Goal: Check status: Check status

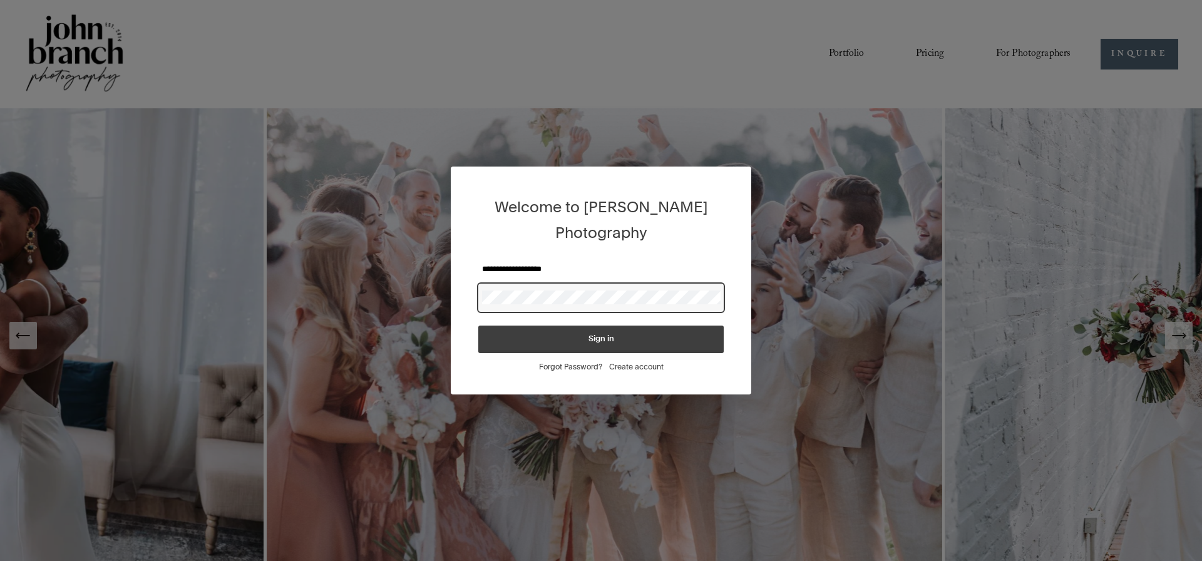
click at [596, 336] on span "Sign in" at bounding box center [601, 339] width 26 height 8
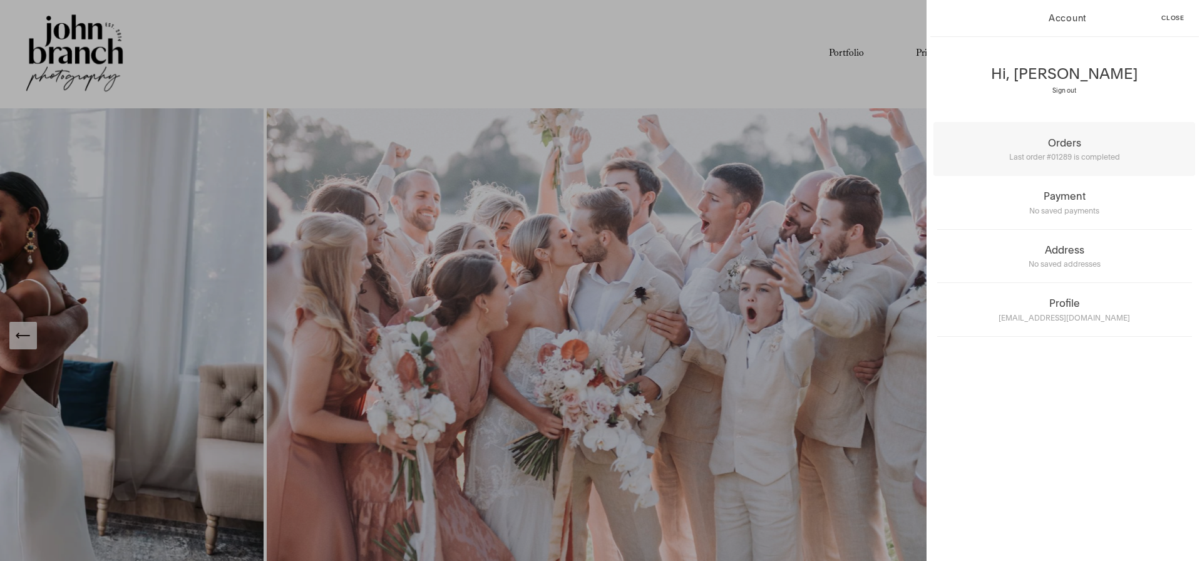
click at [1079, 160] on span "Last order #01289 is completed" at bounding box center [1064, 156] width 111 height 9
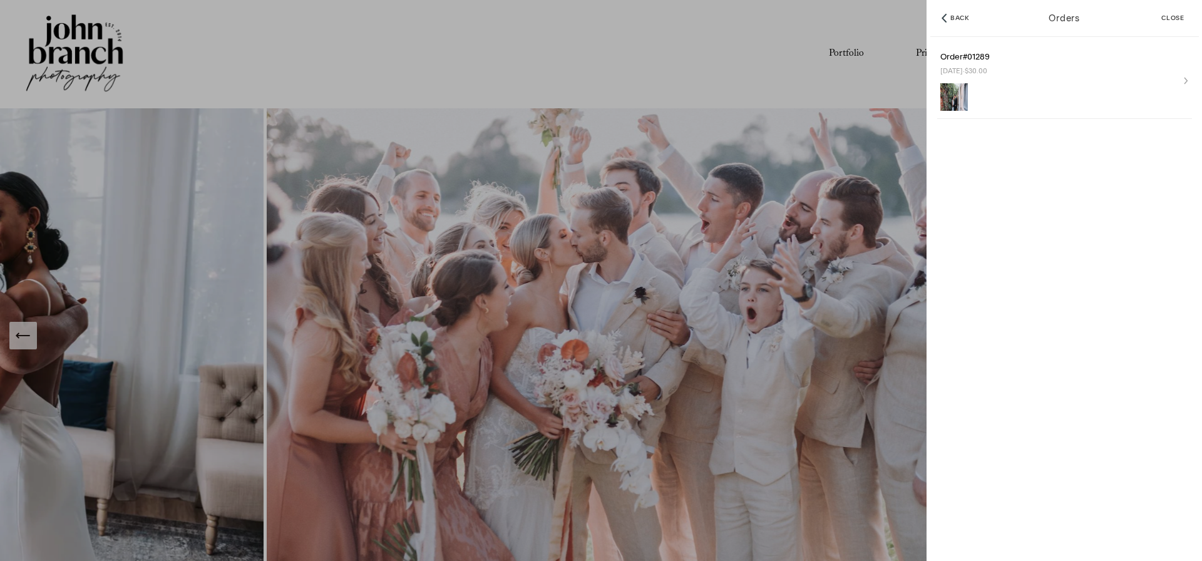
click at [1181, 80] on div "Order # 01289 Aug 11 · $30.00" at bounding box center [1064, 80] width 248 height 73
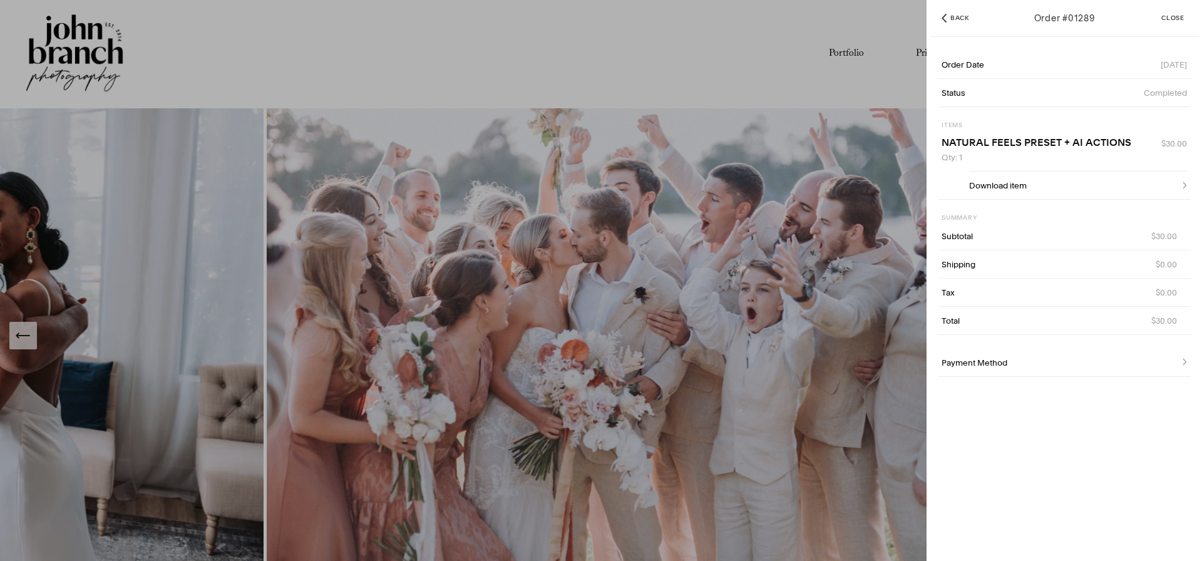
click at [1180, 362] on div "Payment Method" at bounding box center [1063, 363] width 245 height 28
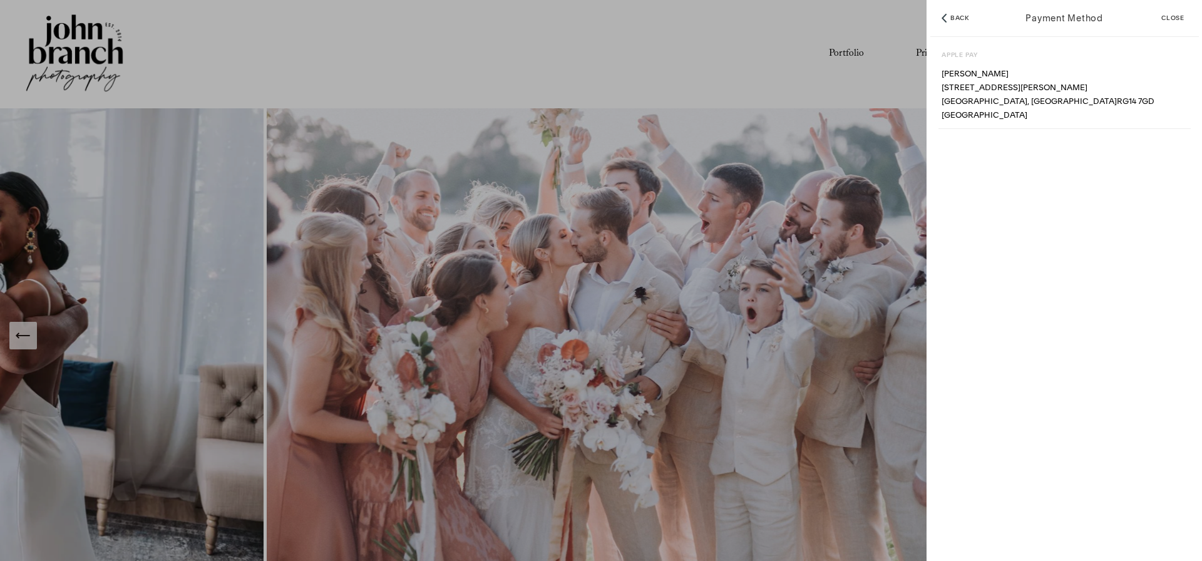
click at [956, 15] on span "Back" at bounding box center [959, 18] width 19 height 6
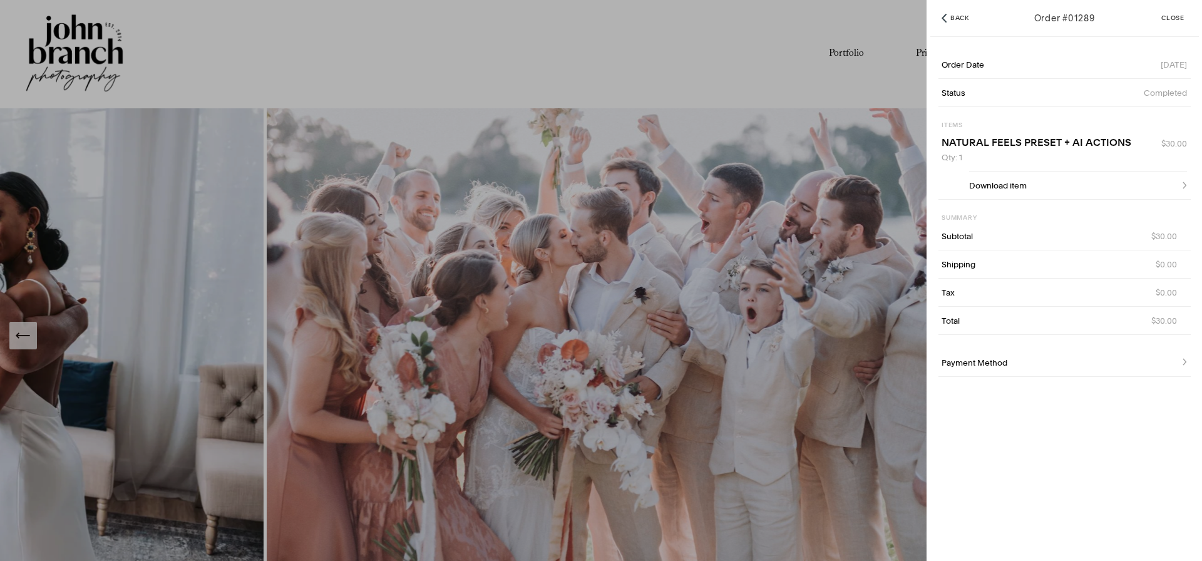
click at [1172, 17] on span "Close" at bounding box center [1172, 18] width 23 height 6
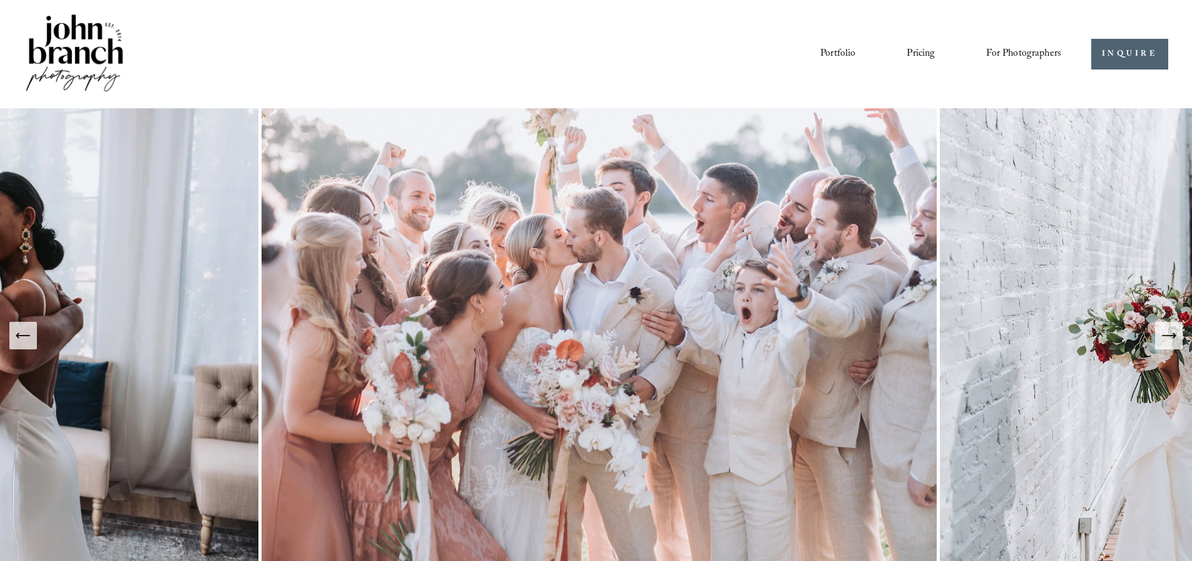
click at [929, 50] on link "Pricing" at bounding box center [921, 53] width 28 height 21
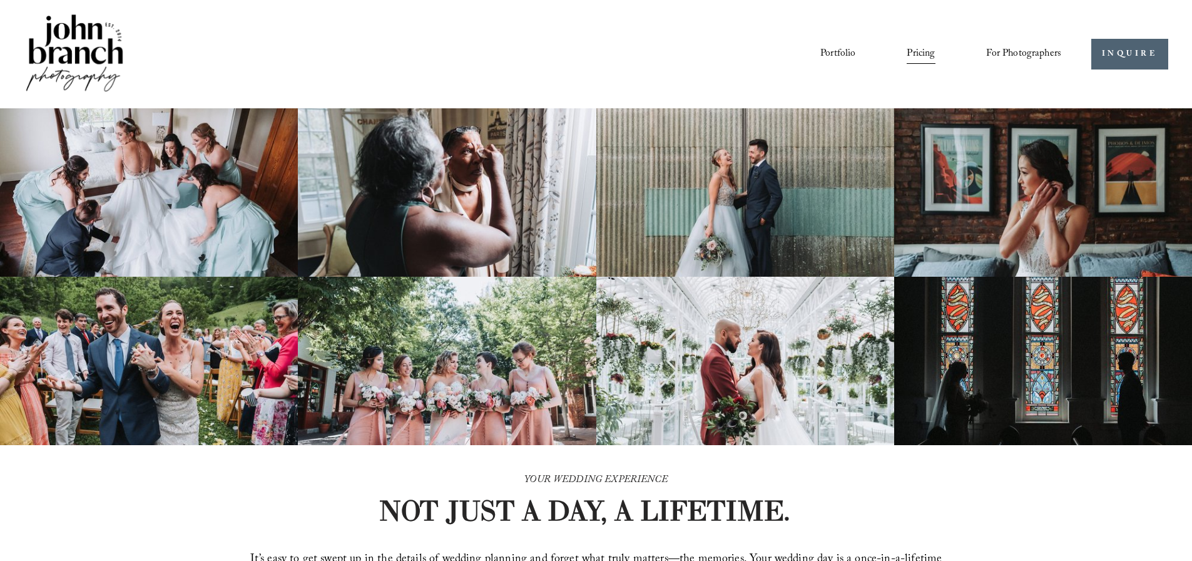
click at [1003, 56] on span "For Photographers" at bounding box center [1023, 53] width 75 height 19
click at [1006, 54] on span "For Photographers" at bounding box center [1023, 53] width 75 height 19
click at [0, 0] on link "Blog" at bounding box center [0, 0] width 0 height 0
